Goal: Task Accomplishment & Management: Manage account settings

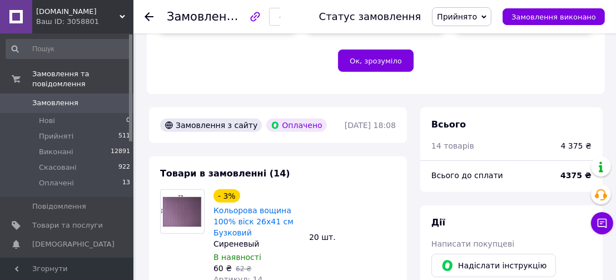
scroll to position [278, 0]
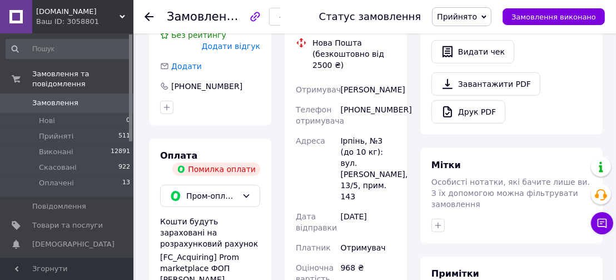
scroll to position [334, 0]
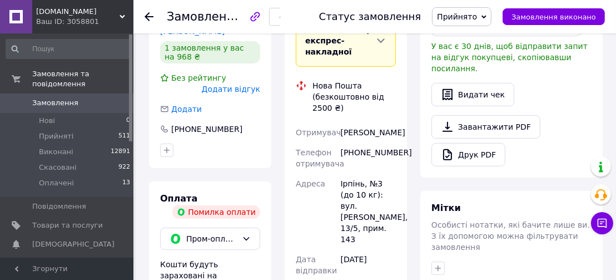
drag, startPoint x: 361, startPoint y: 128, endPoint x: 337, endPoint y: 116, distance: 27.4
click at [337, 122] on div "Отримувач [PERSON_NAME] Телефон отримувача [PHONE_NUMBER] Адреса Ірпінь, №3 (до…" at bounding box center [346, 226] width 105 height 209
copy div "Отримувач [PERSON_NAME]"
drag, startPoint x: 398, startPoint y: 150, endPoint x: 349, endPoint y: 151, distance: 49.0
click at [349, 151] on div "Доставка Редагувати Вкажіть номер експрес-накладної Обов'язково введіть номер е…" at bounding box center [346, 234] width 122 height 505
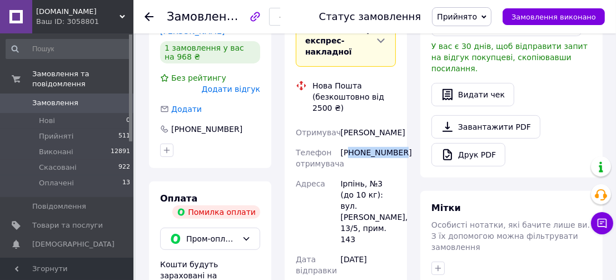
copy div "80504706058"
drag, startPoint x: 339, startPoint y: 180, endPoint x: 399, endPoint y: 230, distance: 77.8
click at [399, 230] on div "Доставка Редагувати Вкажіть номер експрес-накладної Обов'язково введіть номер е…" at bounding box center [346, 234] width 122 height 505
copy div "Ірпінь, №3 (до 10 кг): вул. [PERSON_NAME], 13/5, прим. 143"
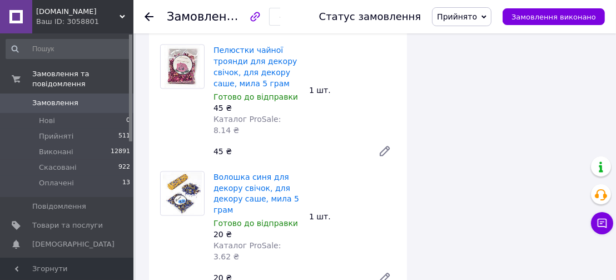
scroll to position [1558, 0]
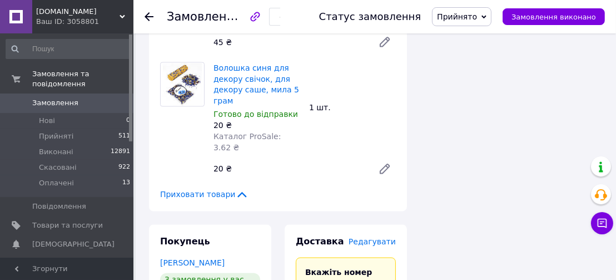
drag, startPoint x: 365, startPoint y: 222, endPoint x: 349, endPoint y: 212, distance: 18.7
copy div "Платонова Олена"
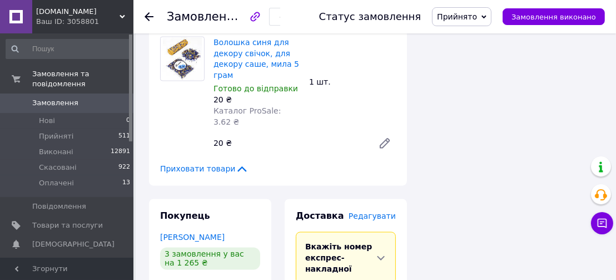
scroll to position [1613, 0]
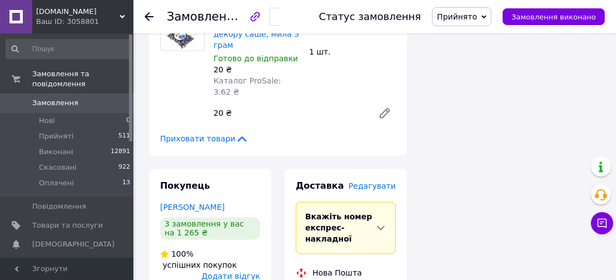
drag, startPoint x: 396, startPoint y: 185, endPoint x: 352, endPoint y: 187, distance: 44.0
copy div "80932039655"
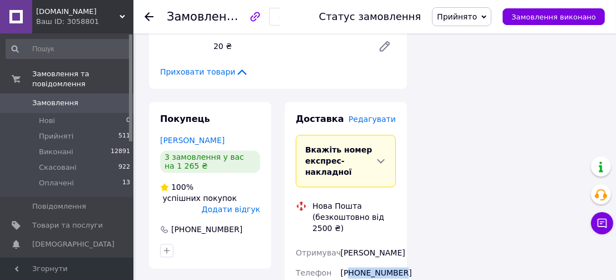
scroll to position [1724, 0]
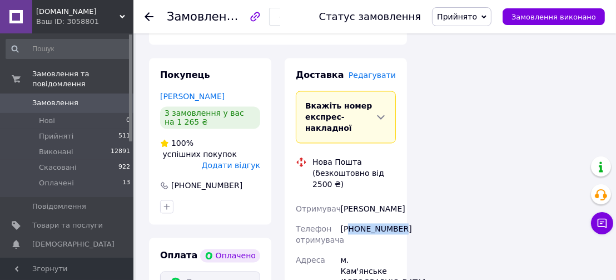
drag, startPoint x: 338, startPoint y: 214, endPoint x: 401, endPoint y: 182, distance: 70.9
copy div "Адреса м. Кам'янське (Дніпропетровська обл., Кам'янський р-н.), №4 (до 30 кг на…"
